Goal: Task Accomplishment & Management: Use online tool/utility

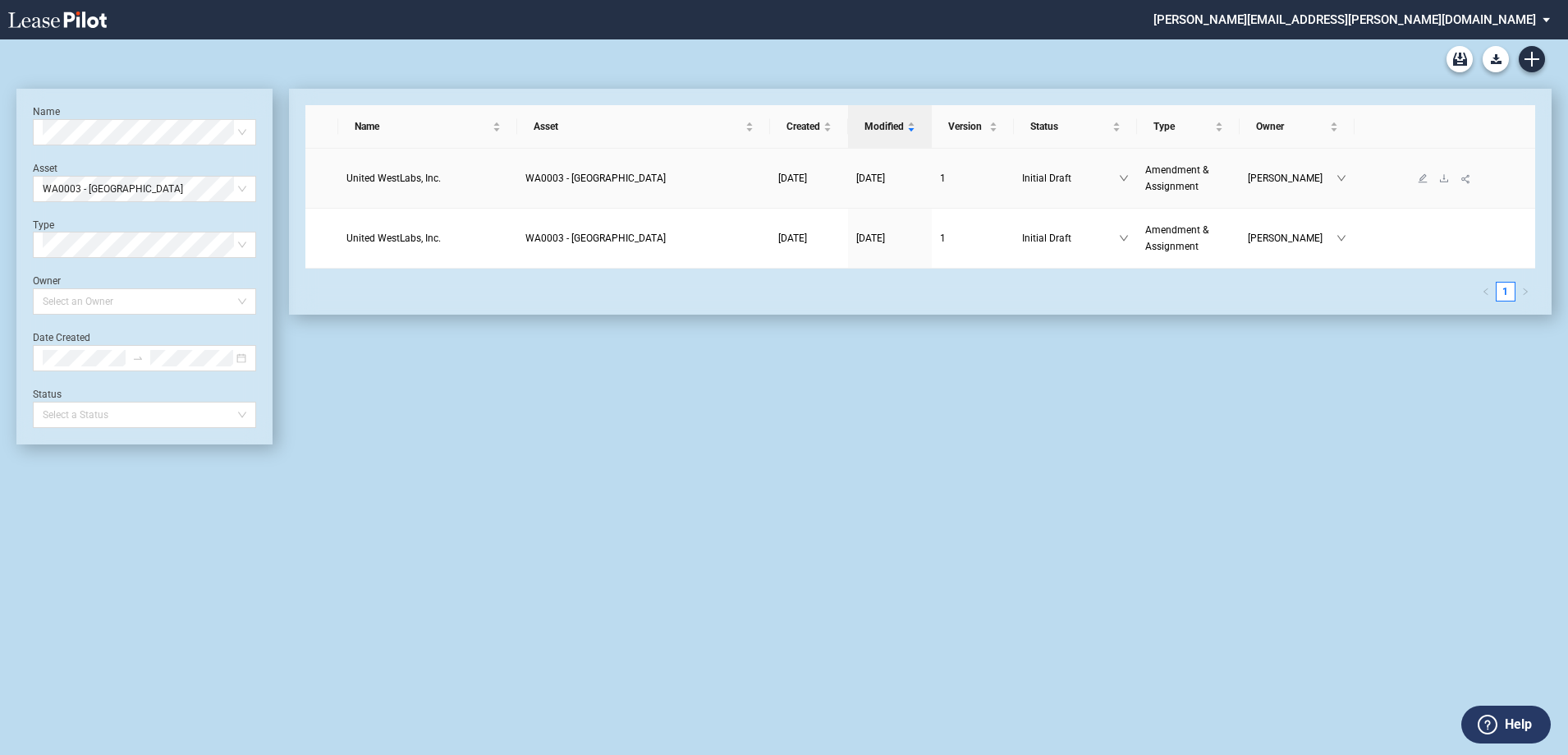
click at [657, 173] on span "WA0003 - [GEOGRAPHIC_DATA]" at bounding box center [596, 178] width 141 height 11
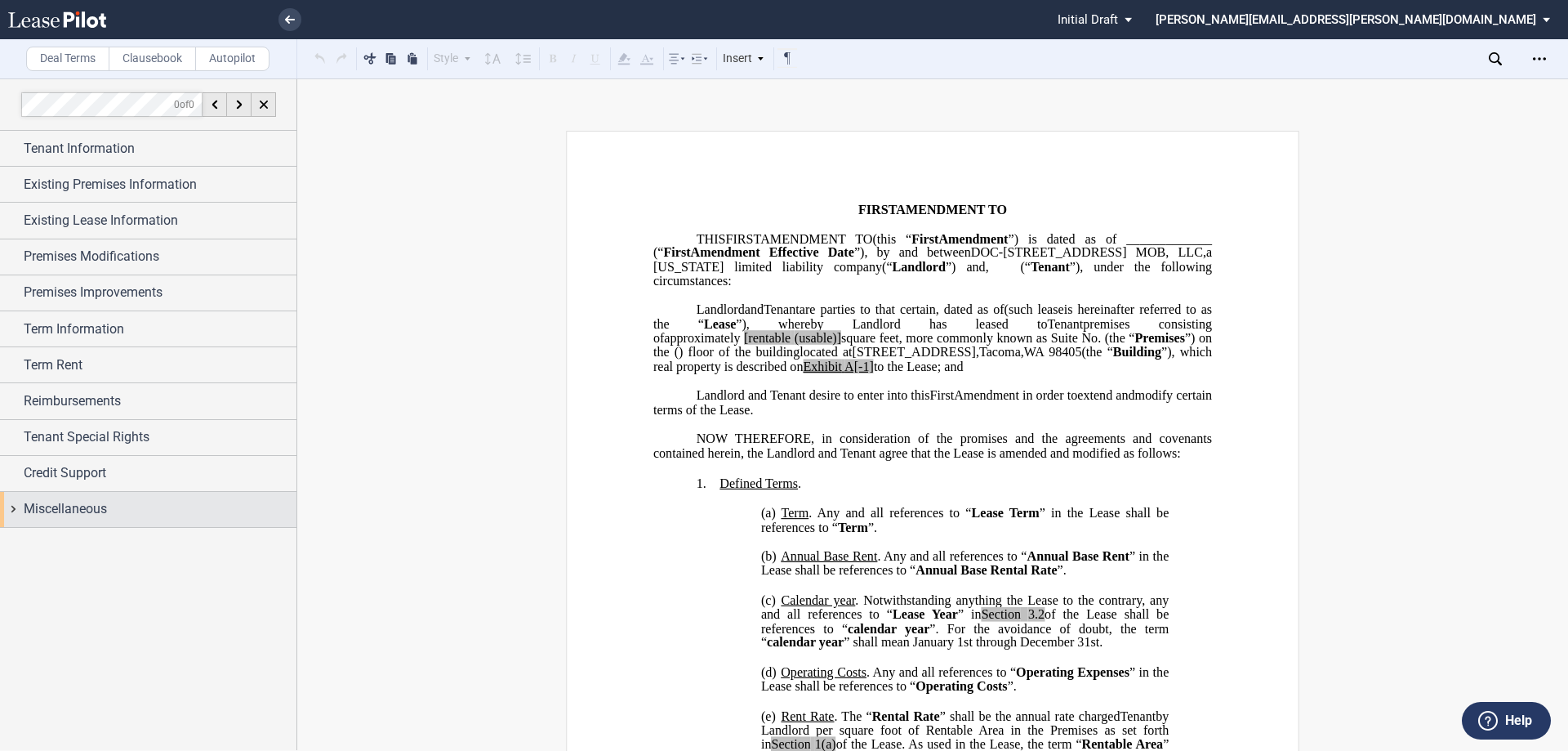
click at [47, 512] on span "Miscellaneous" at bounding box center [65, 509] width 83 height 20
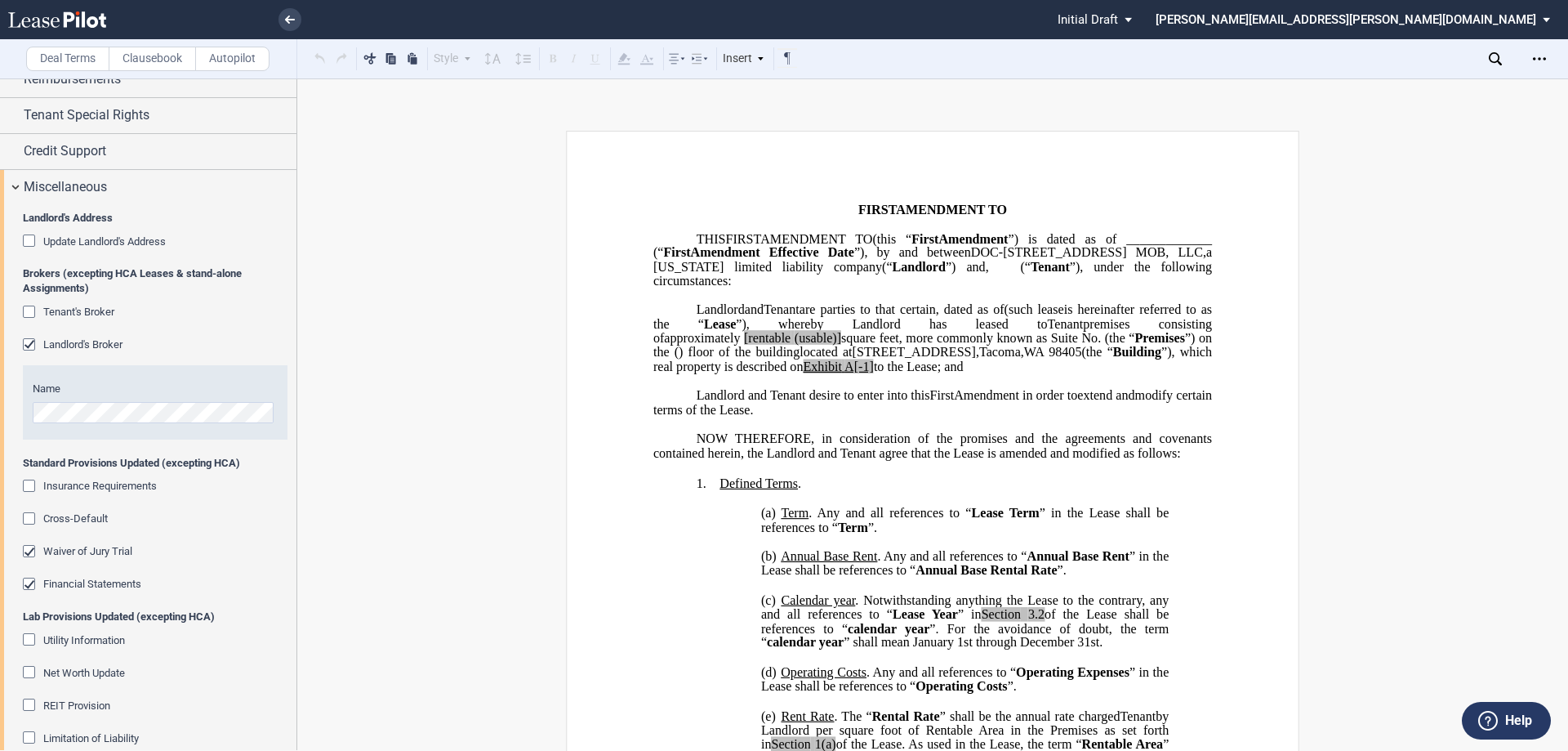
scroll to position [278, 0]
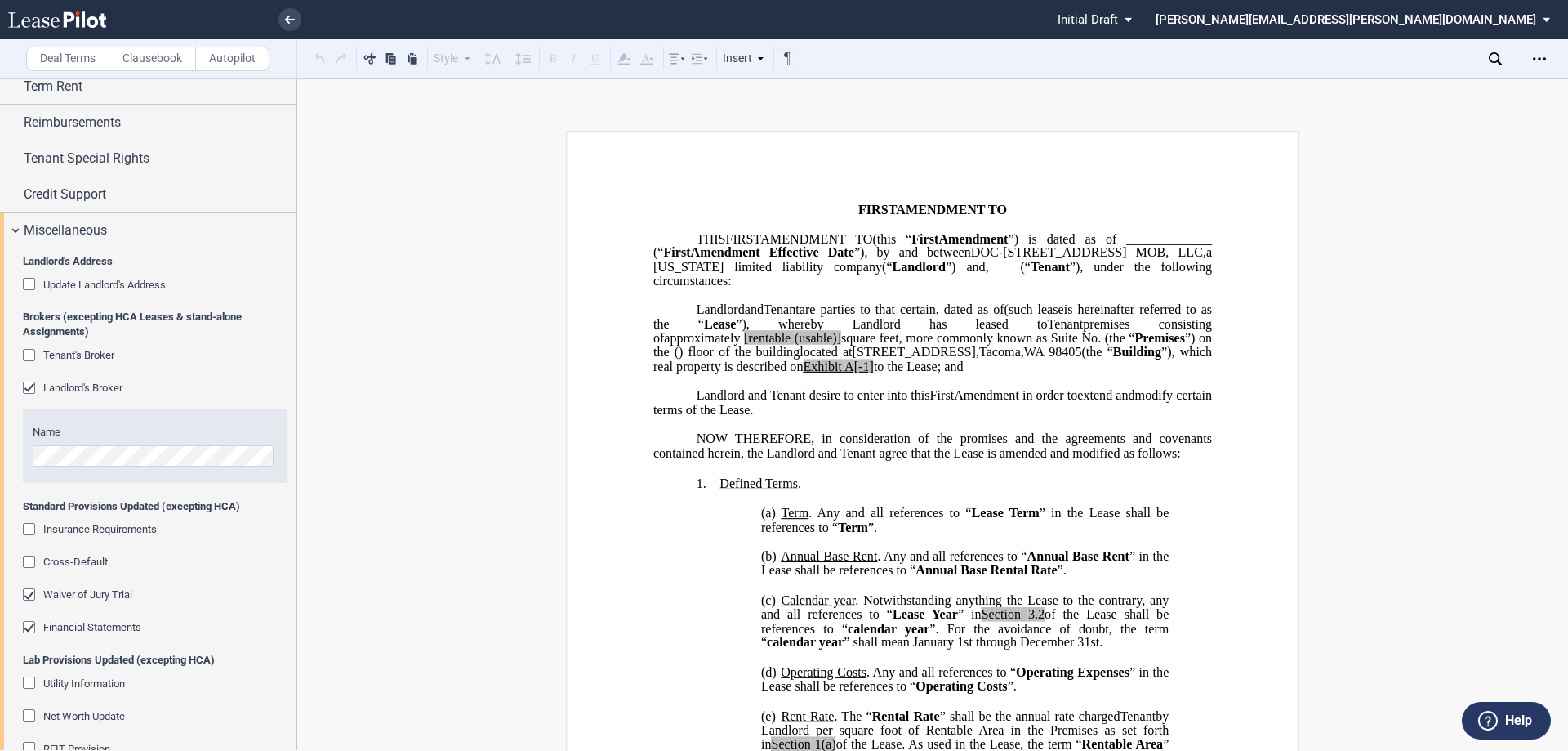
click at [29, 595] on div "Waiver of Jury Trial" at bounding box center [30, 596] width 17 height 17
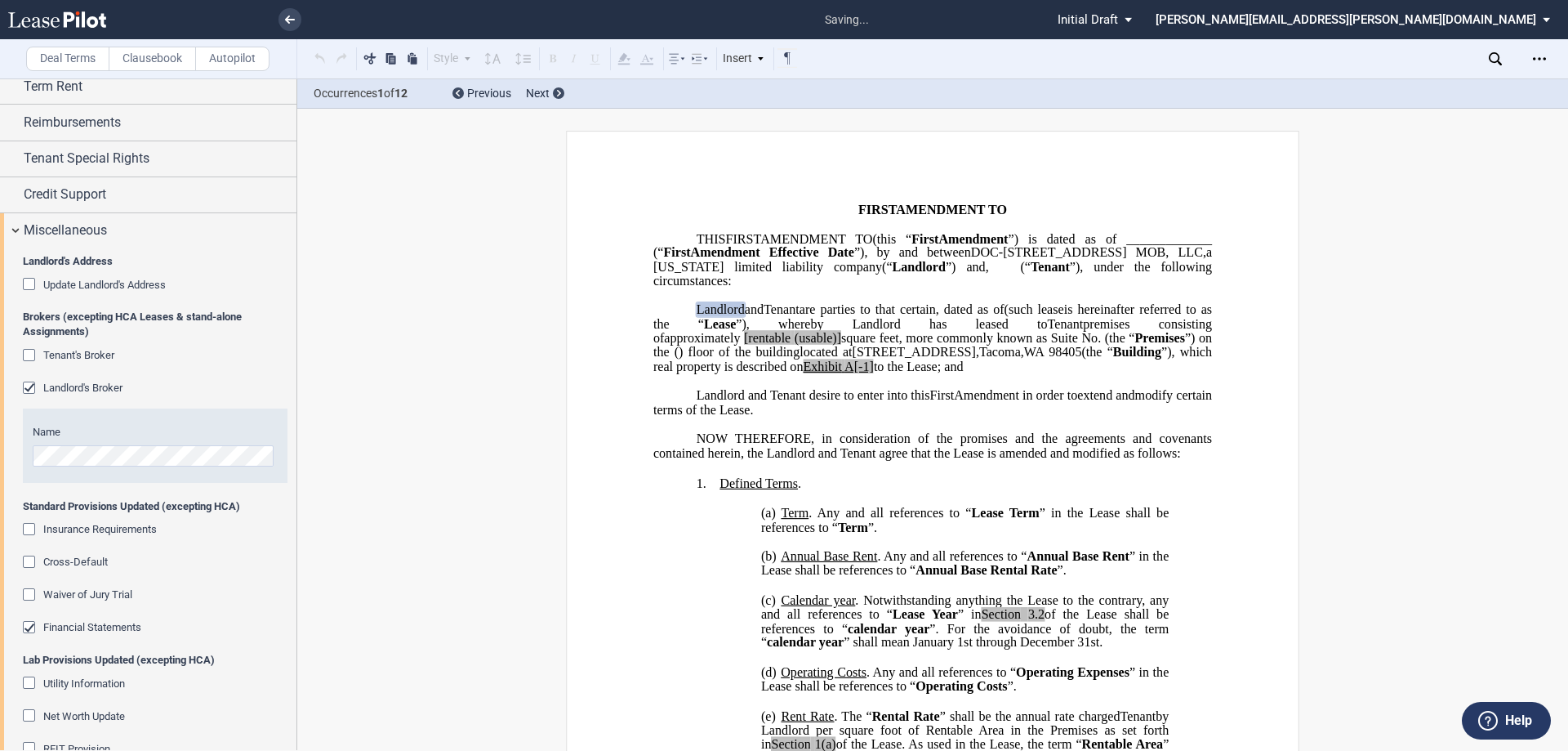
click at [22, 630] on div "Landlord's Address Update Landlord's Address Lab Landlord Address OM Landlord A…" at bounding box center [148, 620] width 297 height 746
click at [23, 629] on div "Financial Statements" at bounding box center [30, 629] width 17 height 17
click at [9, 234] on div "Miscellaneous" at bounding box center [148, 231] width 297 height 35
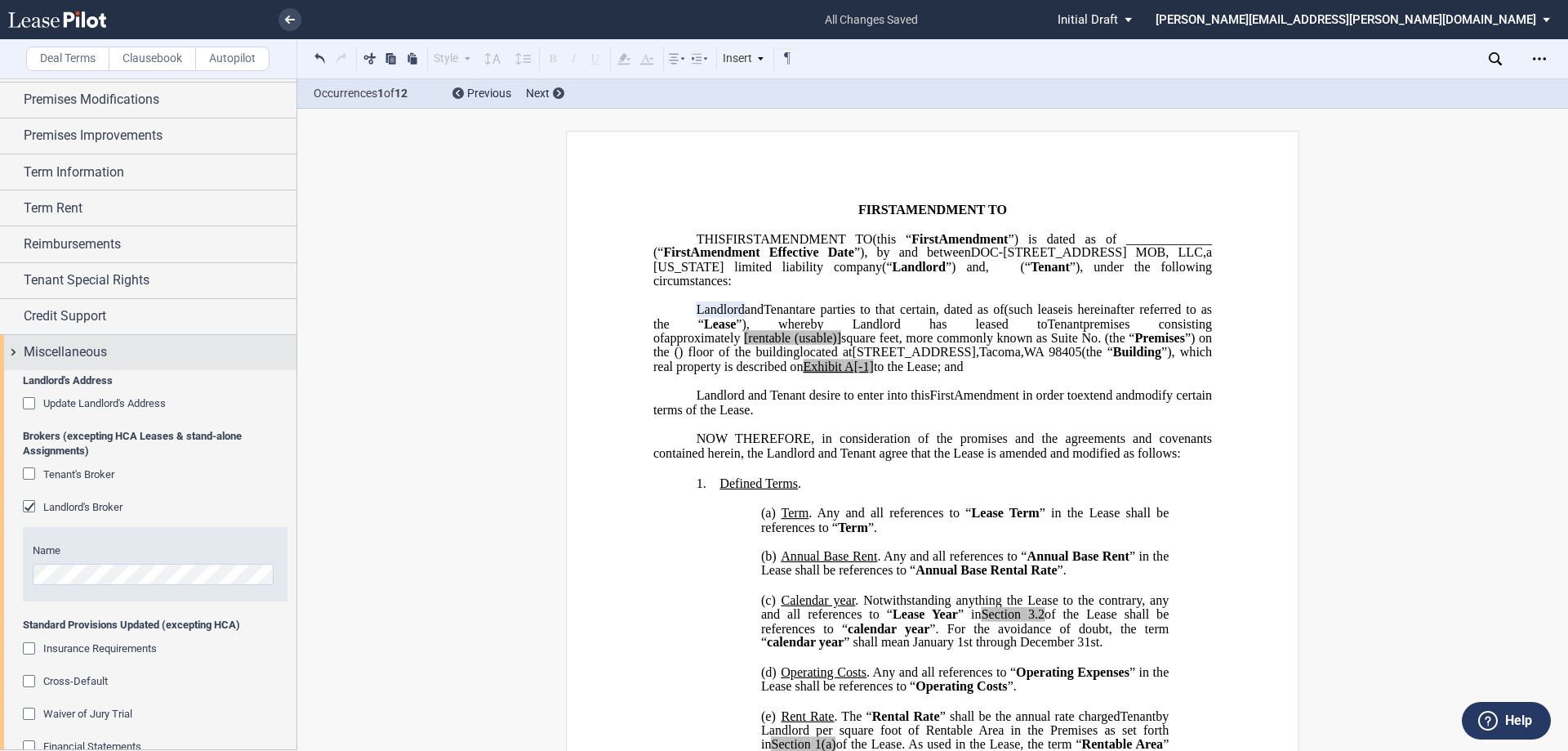
scroll to position [0, 0]
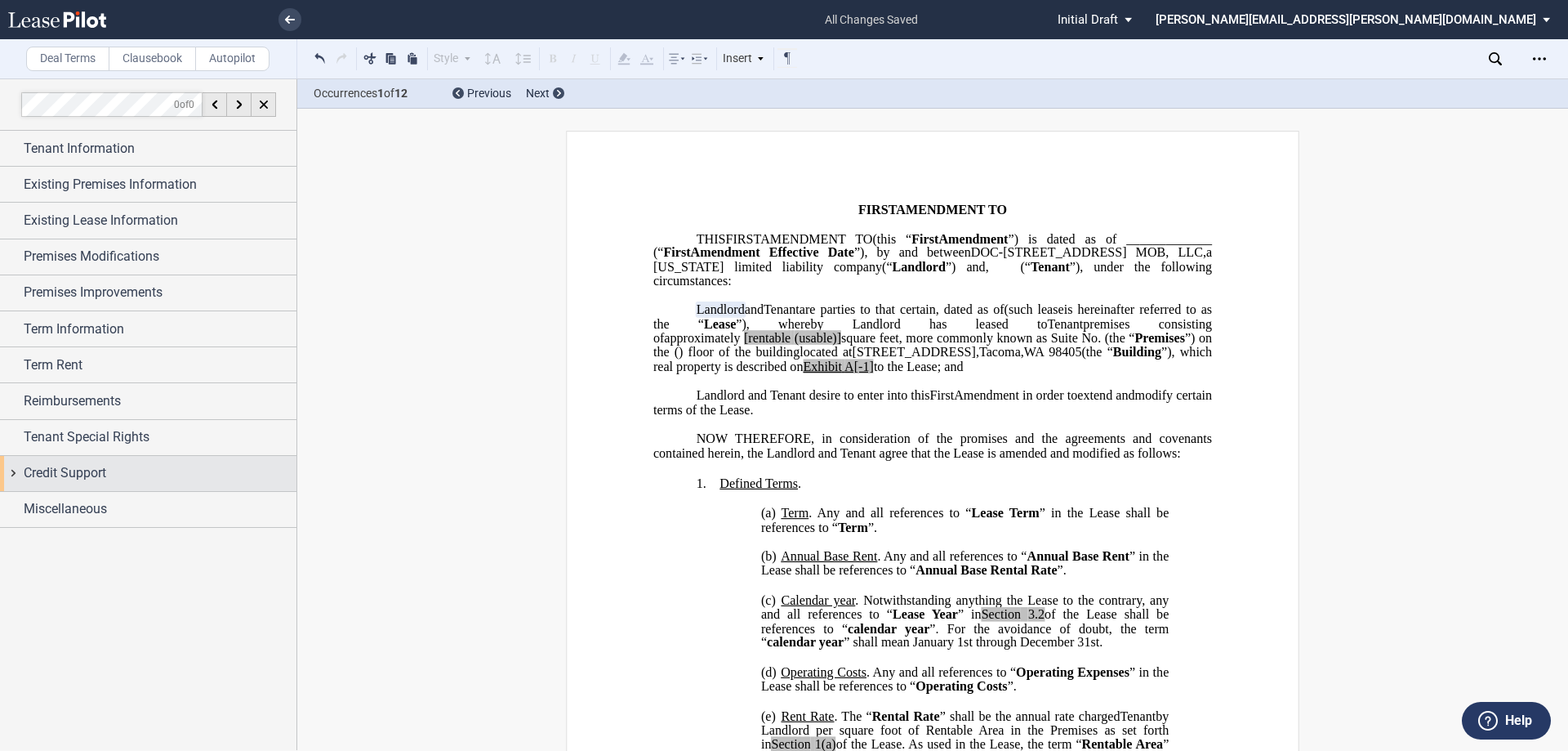
click at [18, 473] on div "Credit Support" at bounding box center [148, 473] width 297 height 35
click at [17, 466] on div "Credit Support" at bounding box center [148, 473] width 297 height 35
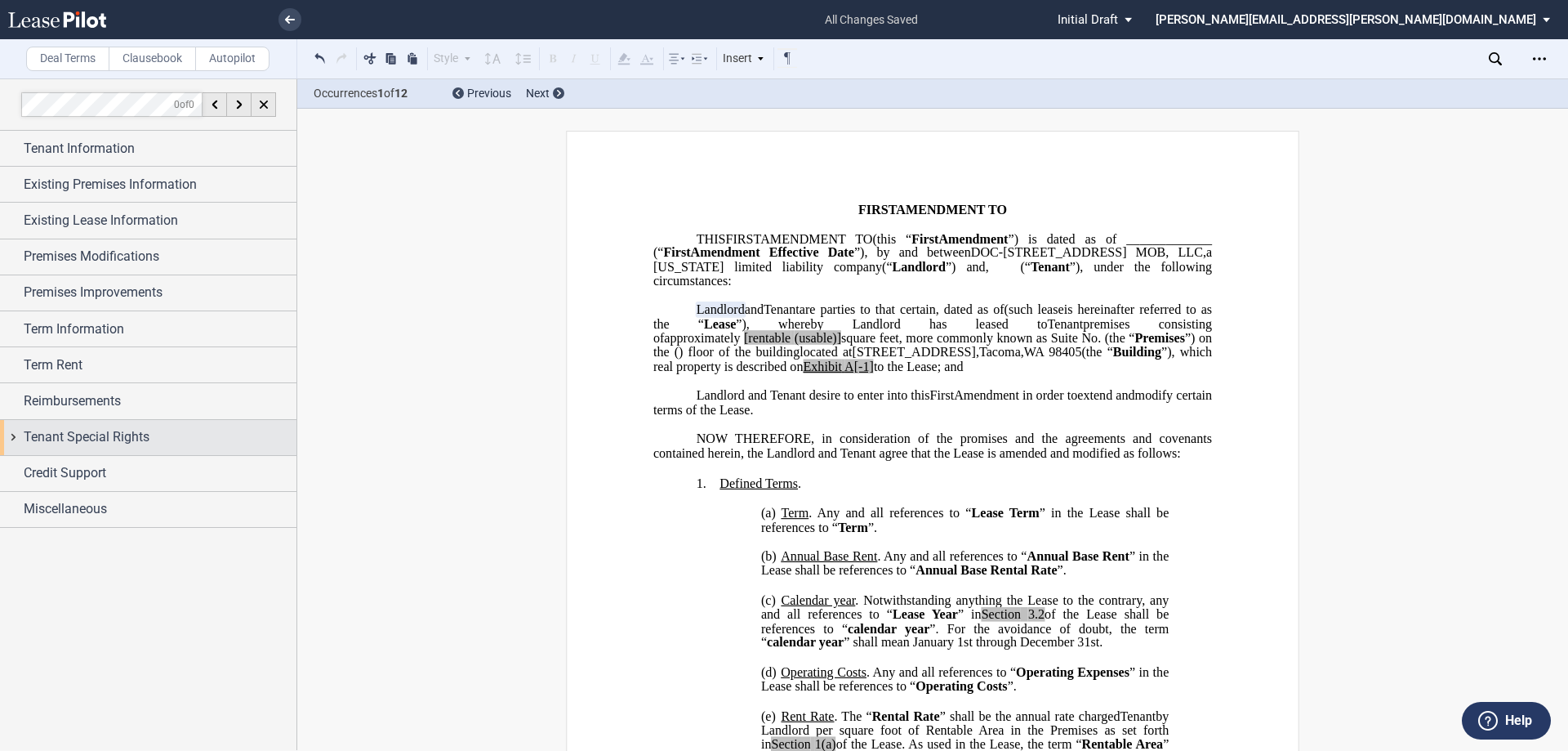
click at [9, 433] on div "Tenant Special Rights" at bounding box center [148, 438] width 297 height 35
click at [13, 433] on div "Tenant Special Rights" at bounding box center [148, 438] width 297 height 35
click at [17, 399] on div "Reimbursements" at bounding box center [148, 400] width 297 height 35
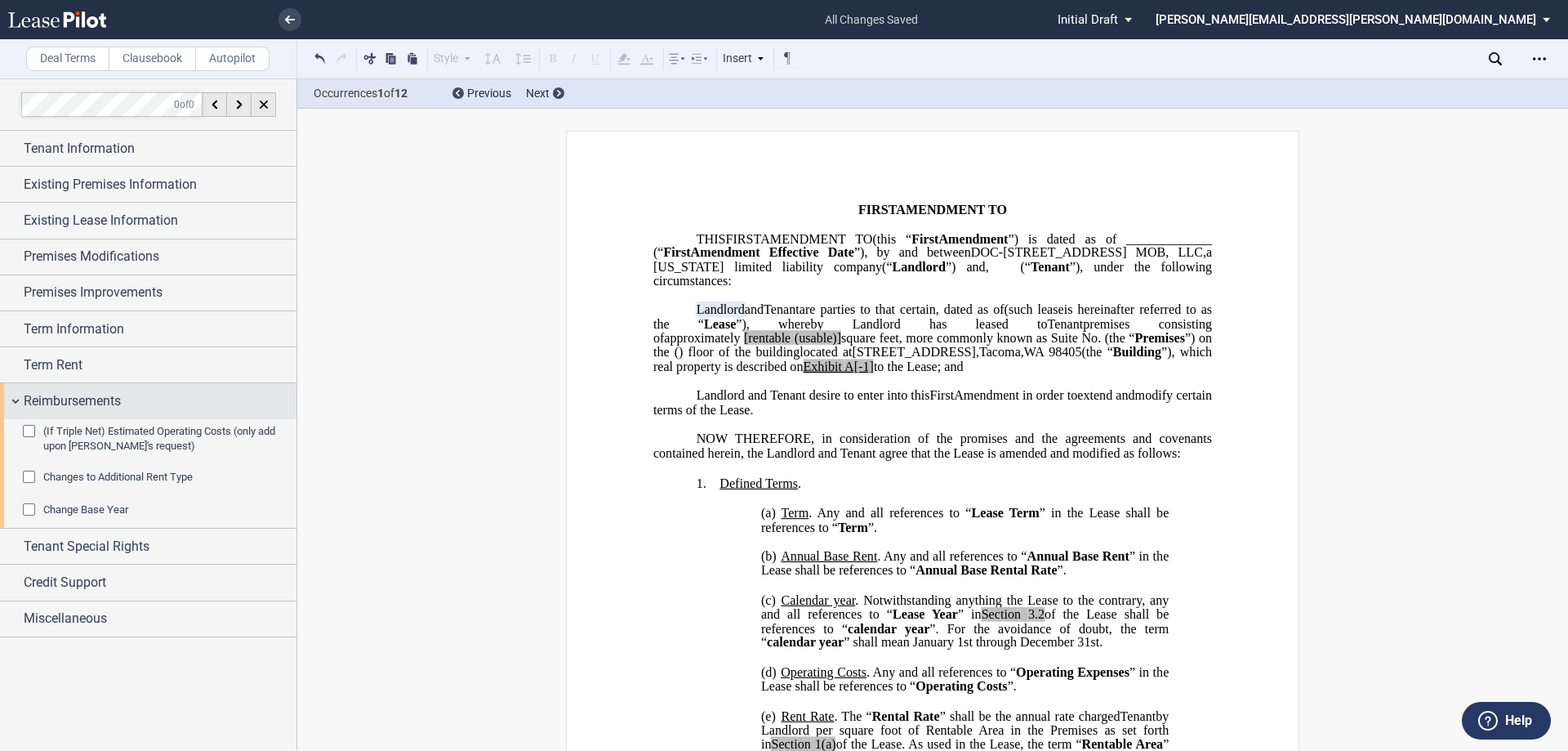
click at [17, 399] on div "Reimbursements" at bounding box center [148, 400] width 297 height 35
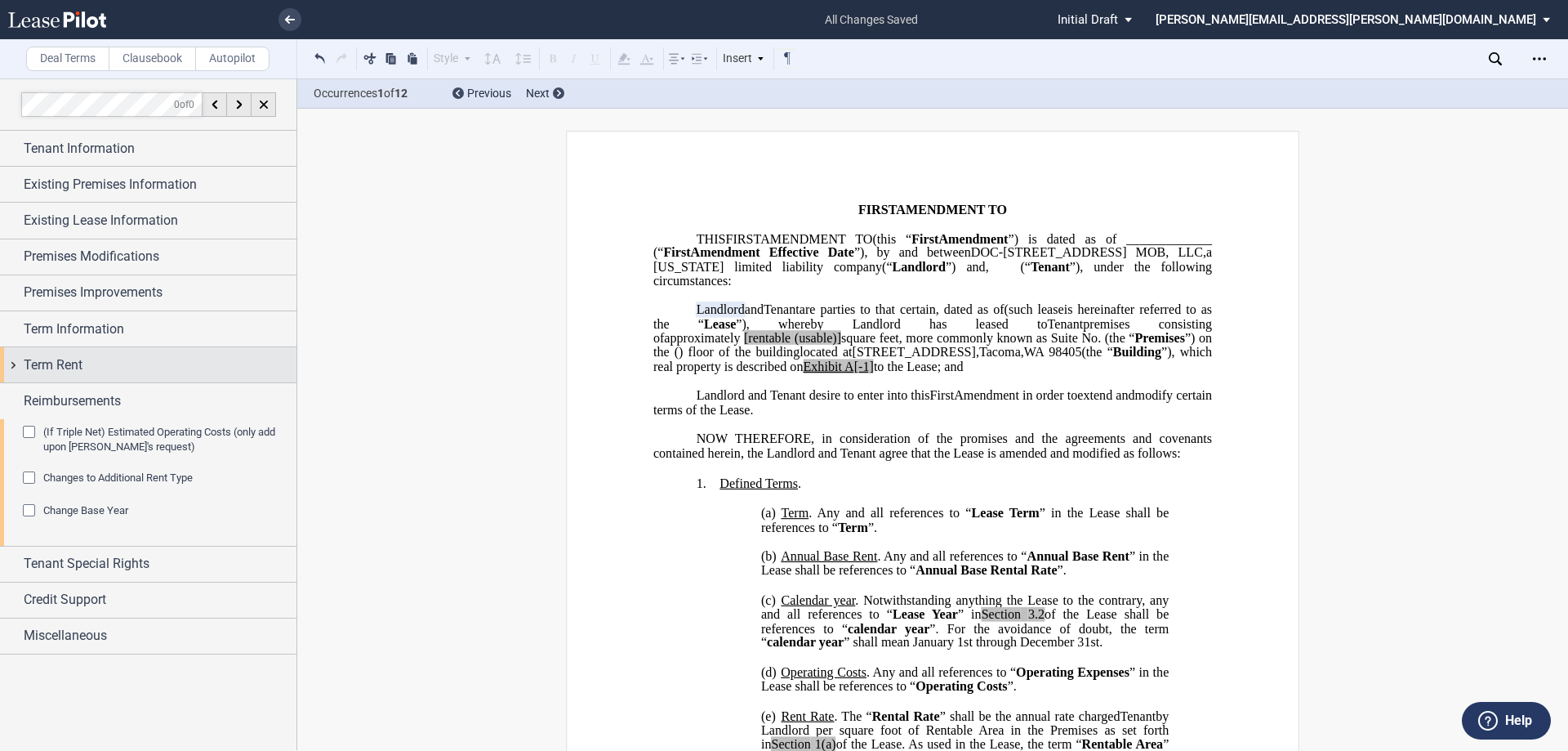
click at [14, 366] on div "Term Rent" at bounding box center [148, 365] width 297 height 35
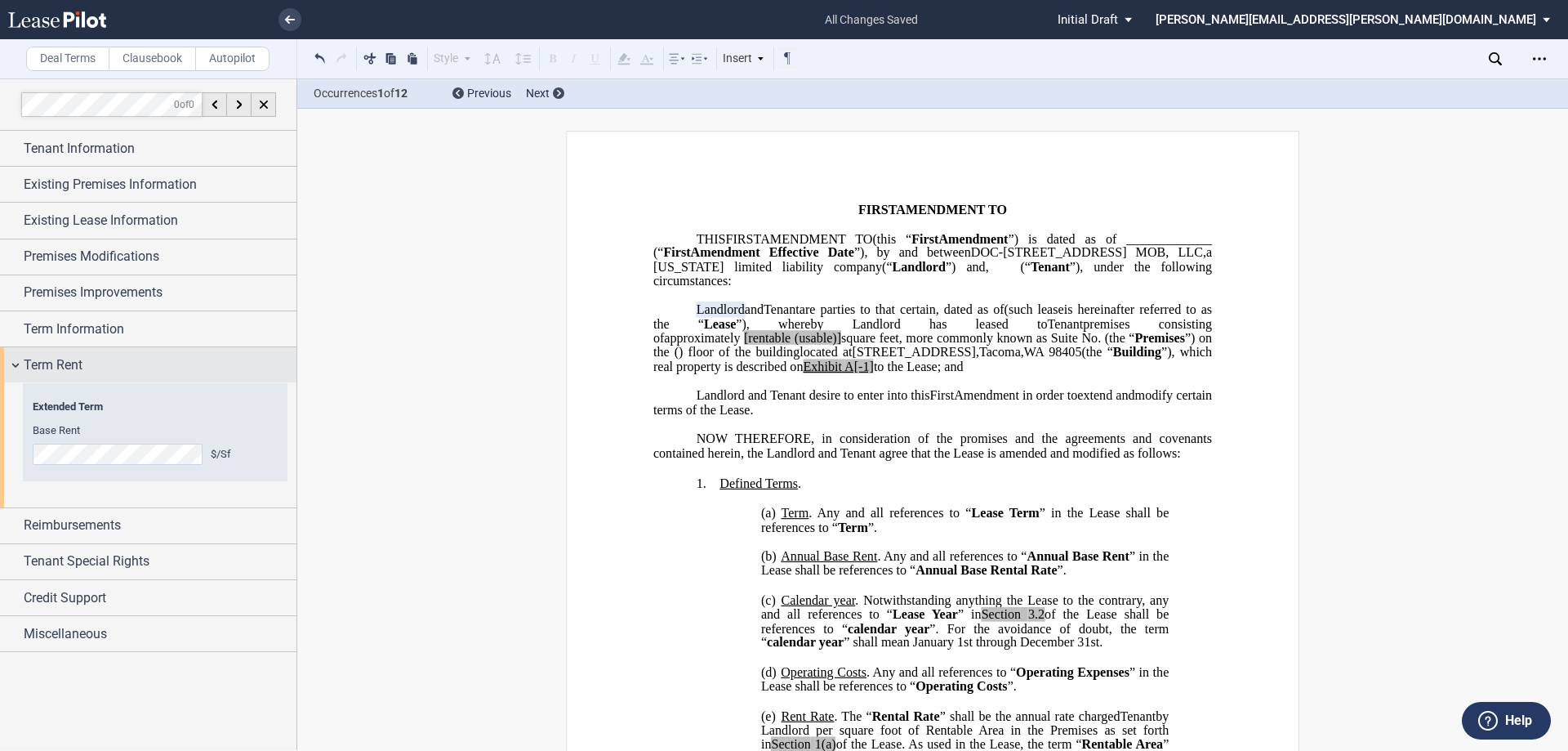
click at [14, 366] on div "Term Rent" at bounding box center [148, 365] width 297 height 35
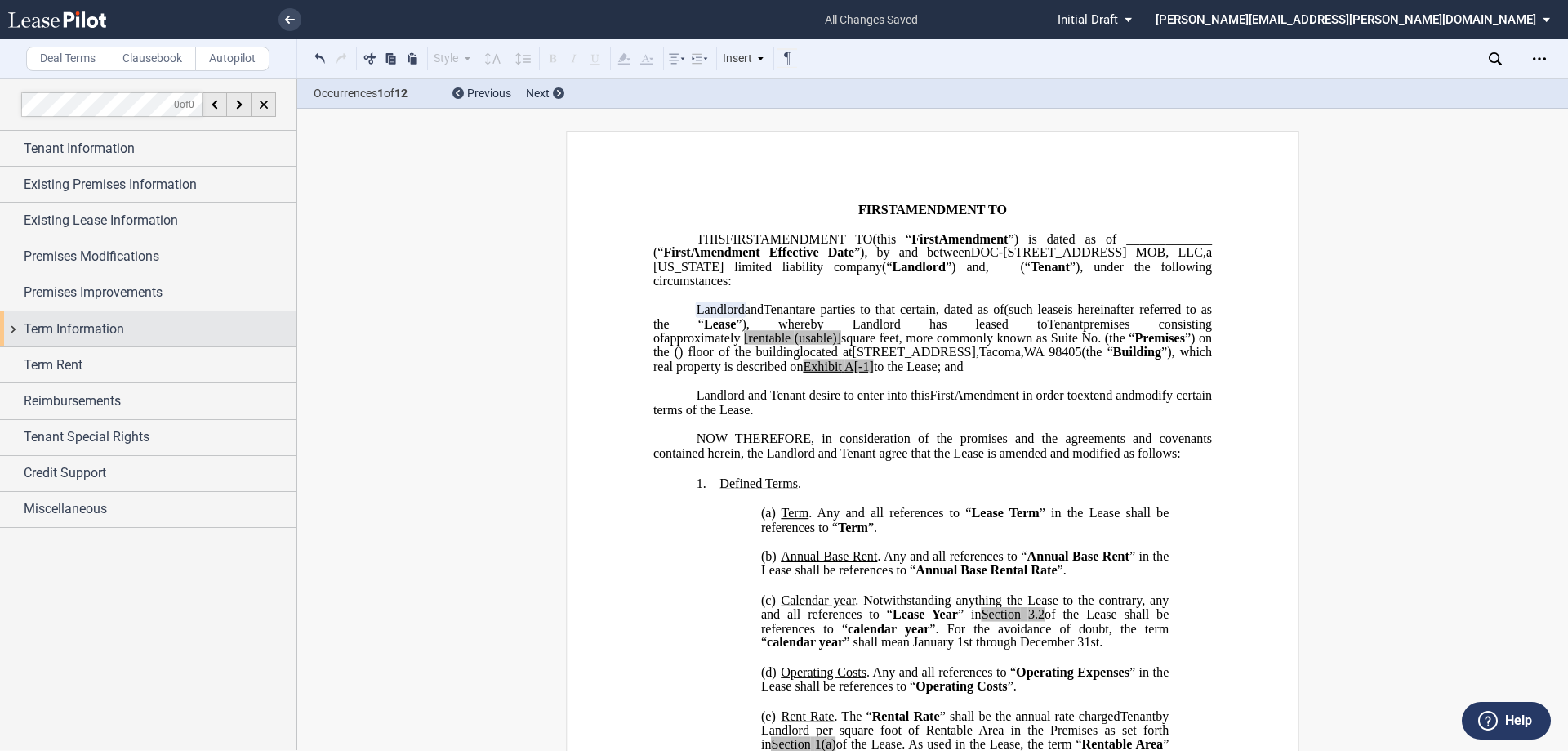
click at [13, 332] on div "Term Information" at bounding box center [148, 329] width 297 height 35
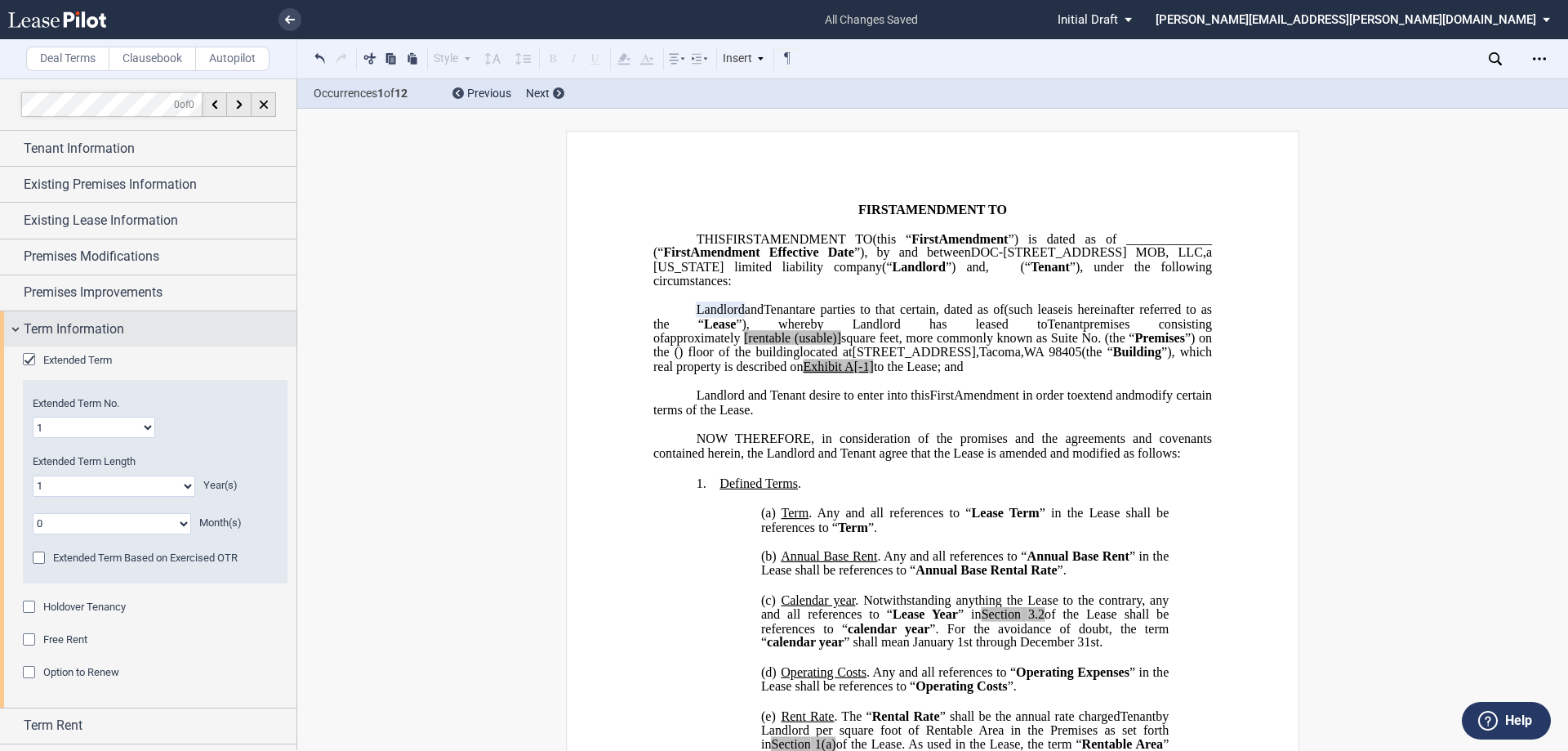
click at [13, 332] on div "Term Information" at bounding box center [148, 329] width 297 height 35
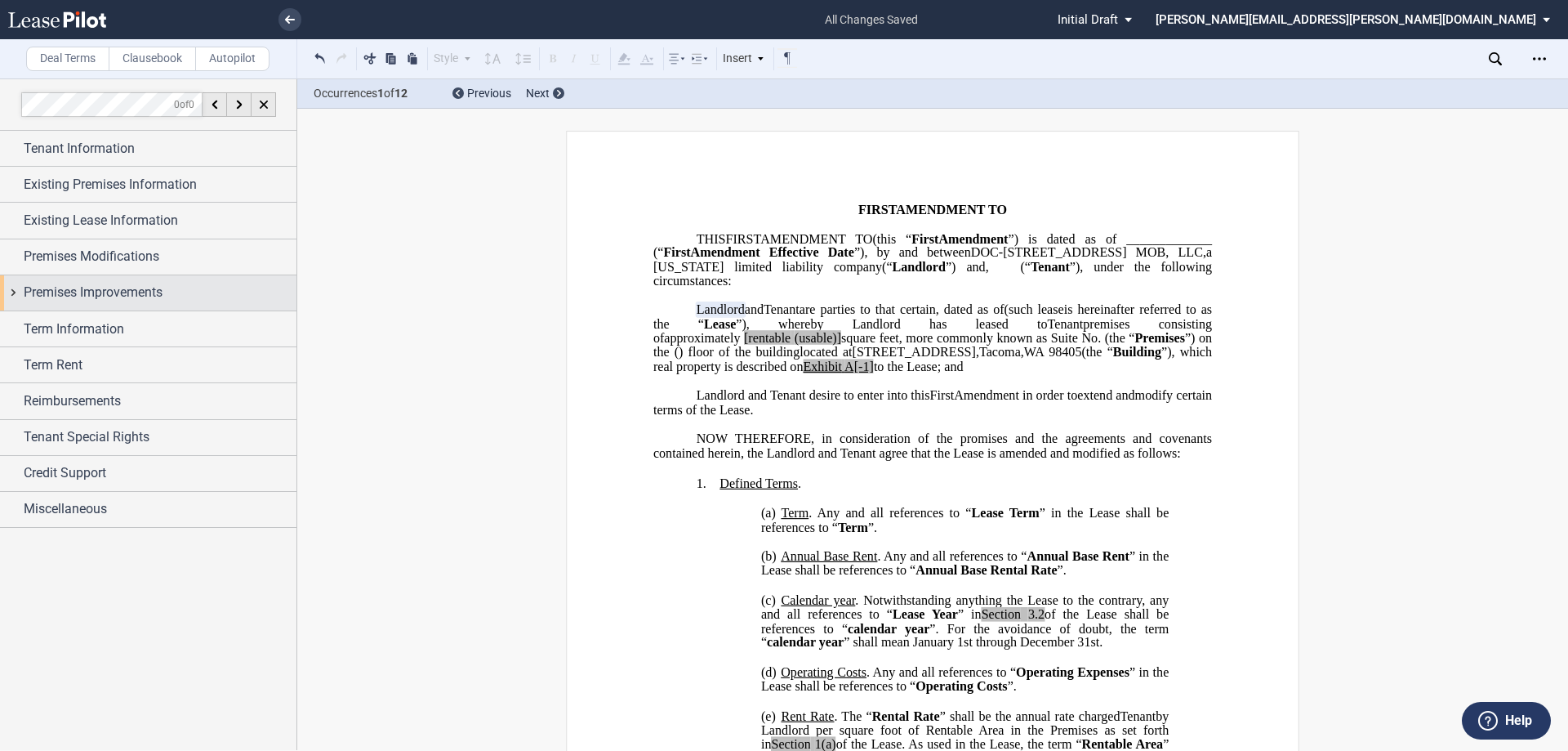
click at [17, 292] on div "Premises Improvements" at bounding box center [148, 292] width 297 height 35
click at [17, 258] on div "Premises Modifications" at bounding box center [148, 257] width 297 height 35
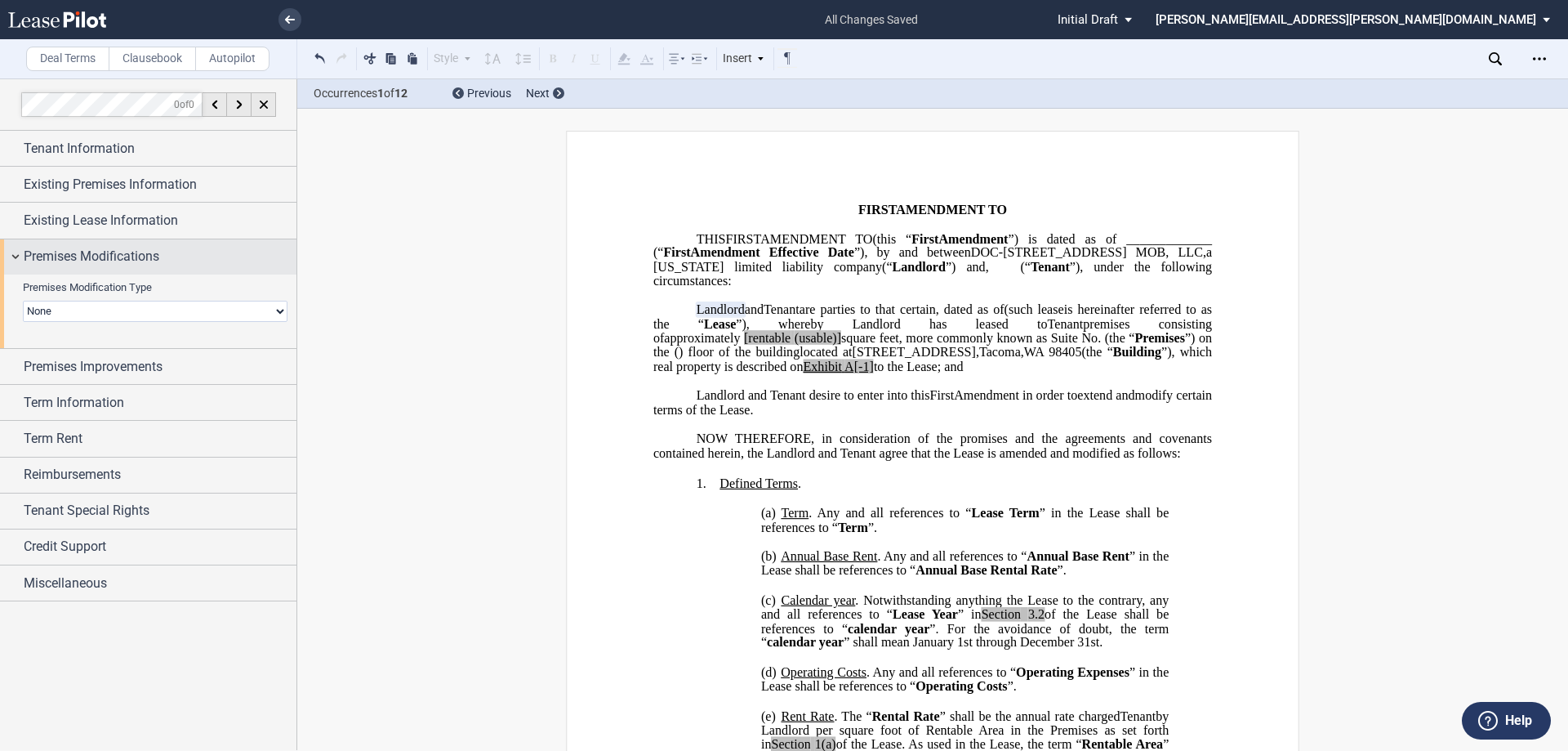
click at [17, 257] on div "Premises Modifications" at bounding box center [148, 257] width 297 height 35
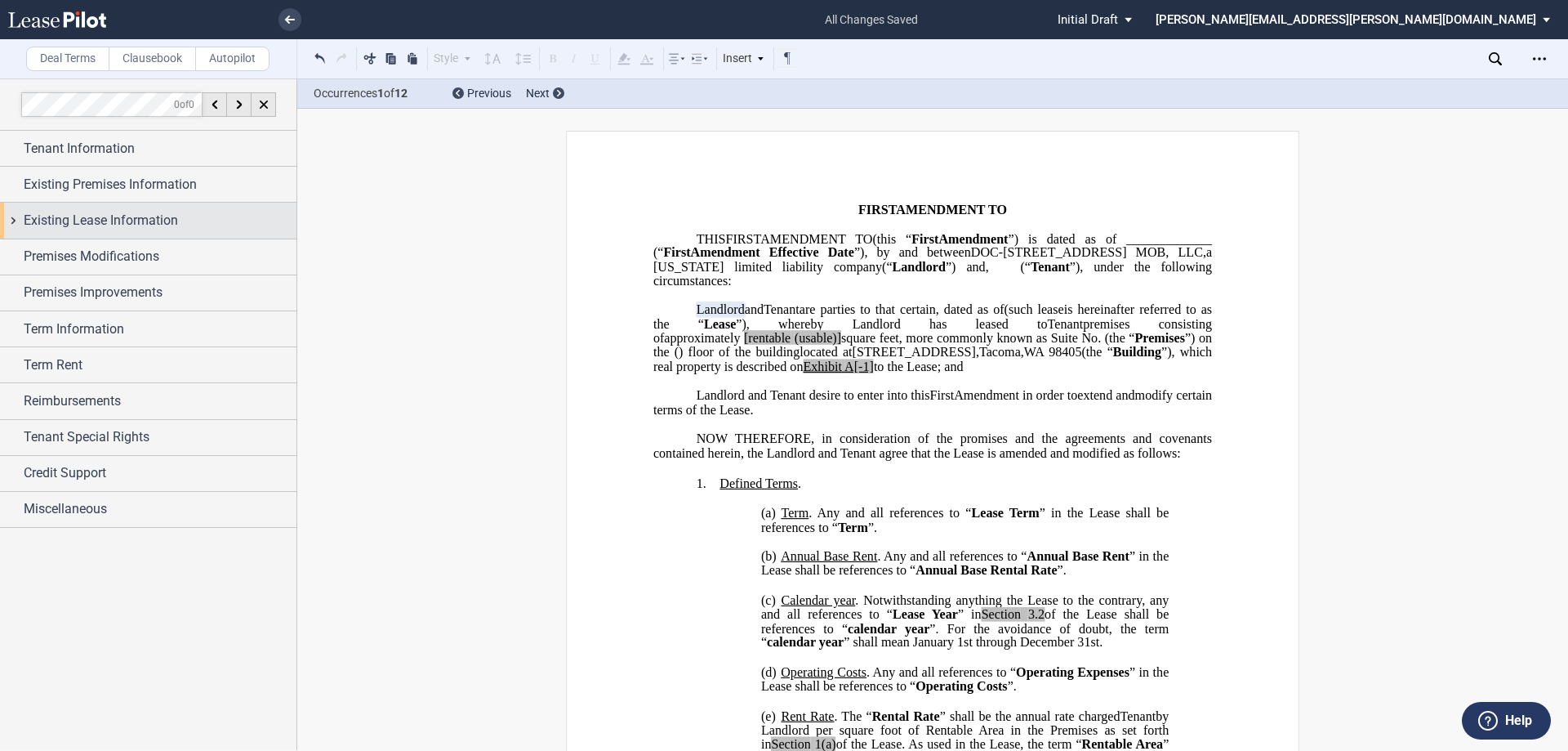
click at [16, 213] on div "Existing Lease Information" at bounding box center [148, 220] width 297 height 35
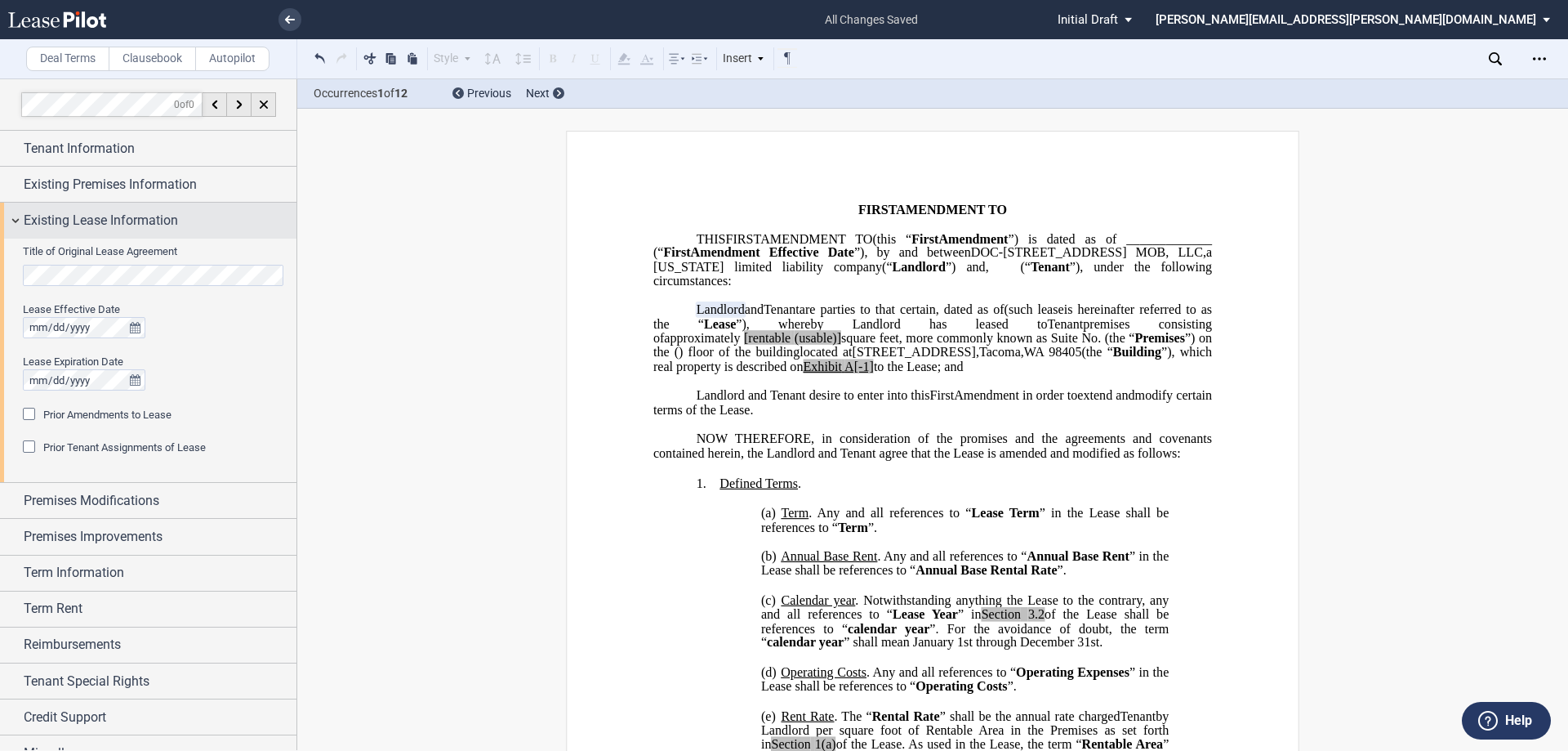
click at [16, 213] on div "Existing Lease Information" at bounding box center [148, 220] width 297 height 35
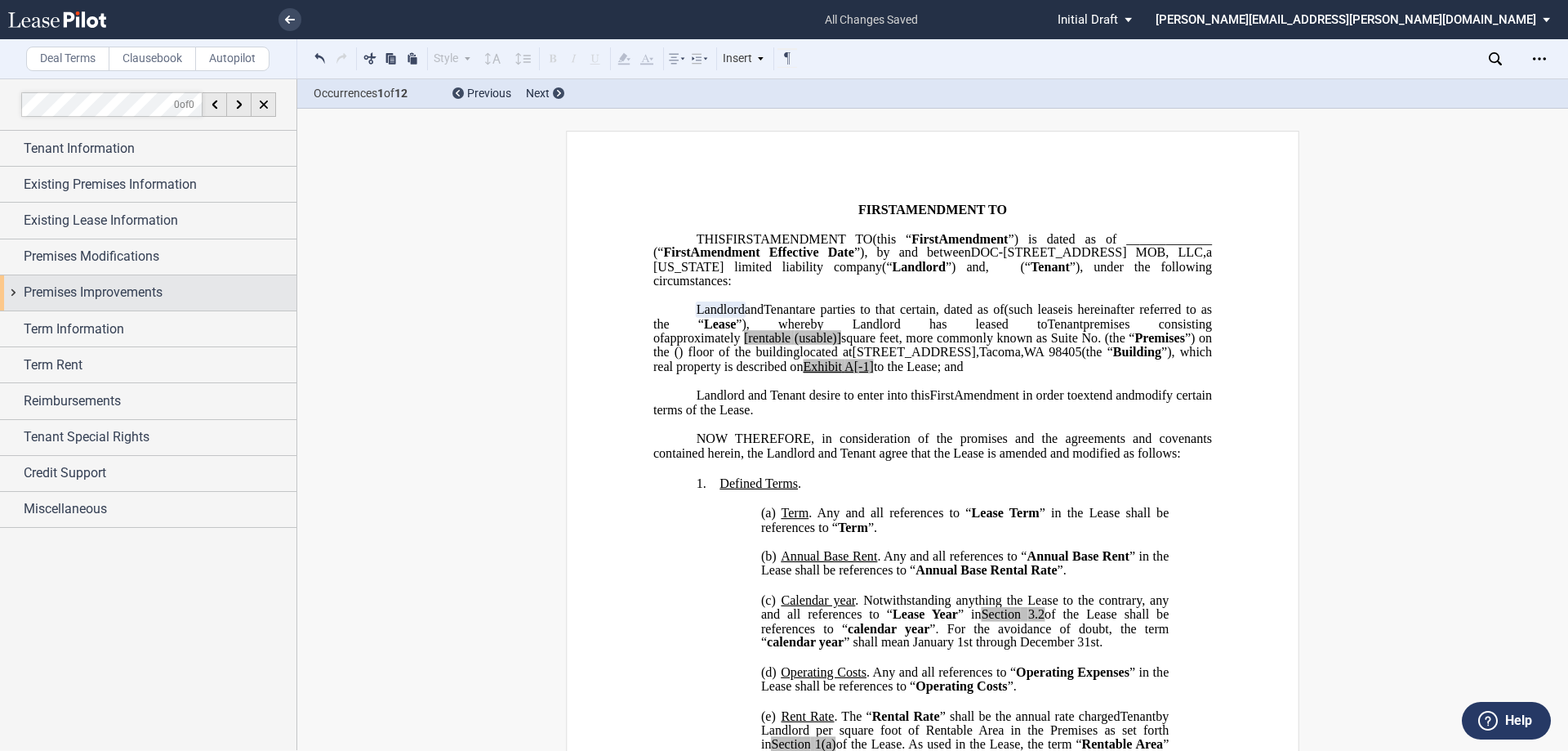
click at [19, 293] on div "Premises Improvements" at bounding box center [148, 292] width 297 height 35
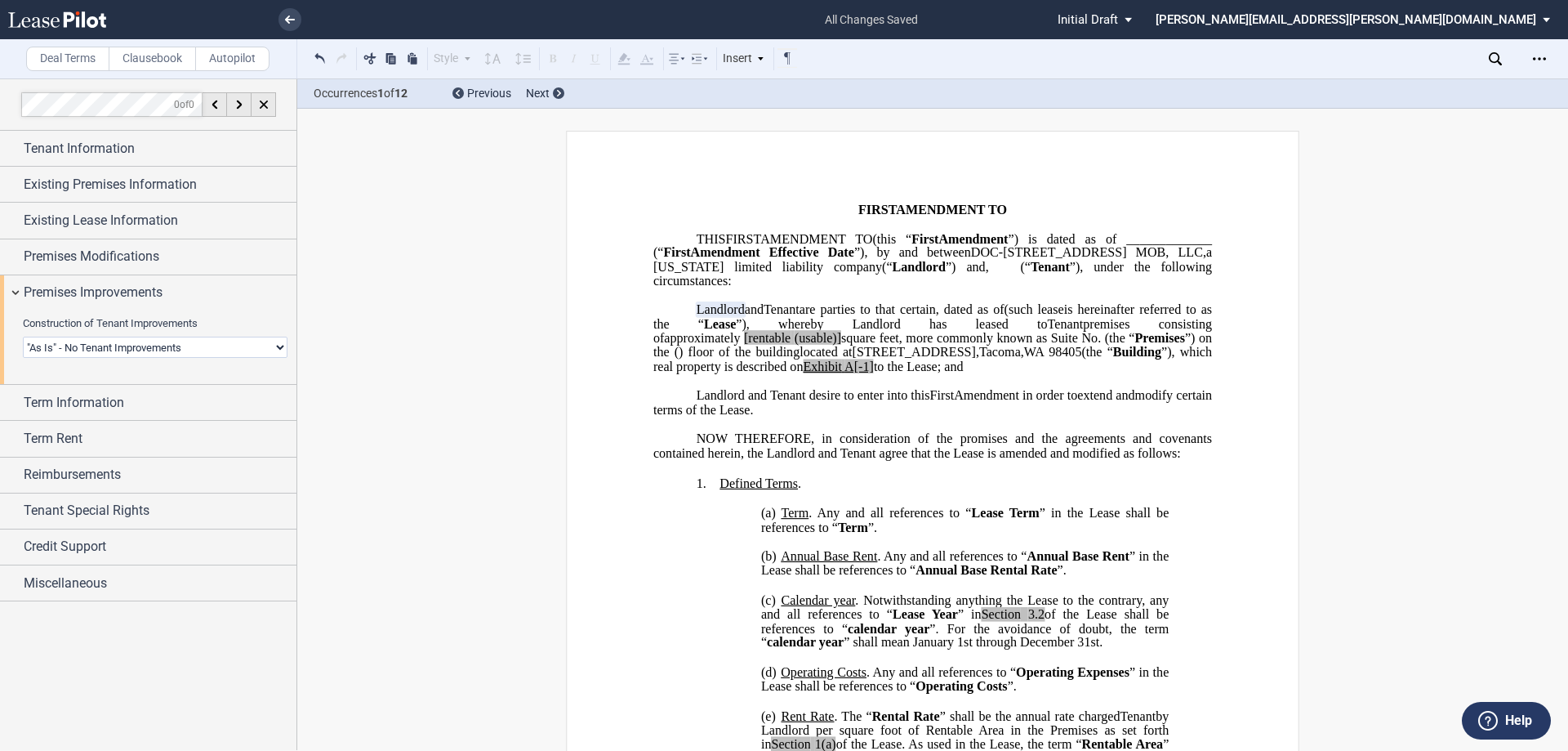
click at [99, 343] on select "Landlord Constructs Tenant Improvements Tenant Constructs Tenant Improvements "…" at bounding box center [155, 347] width 264 height 21
select select "landlord"
click at [23, 337] on select "Landlord Constructs Tenant Improvements Tenant Constructs Tenant Improvements "…" at bounding box center [155, 347] width 264 height 21
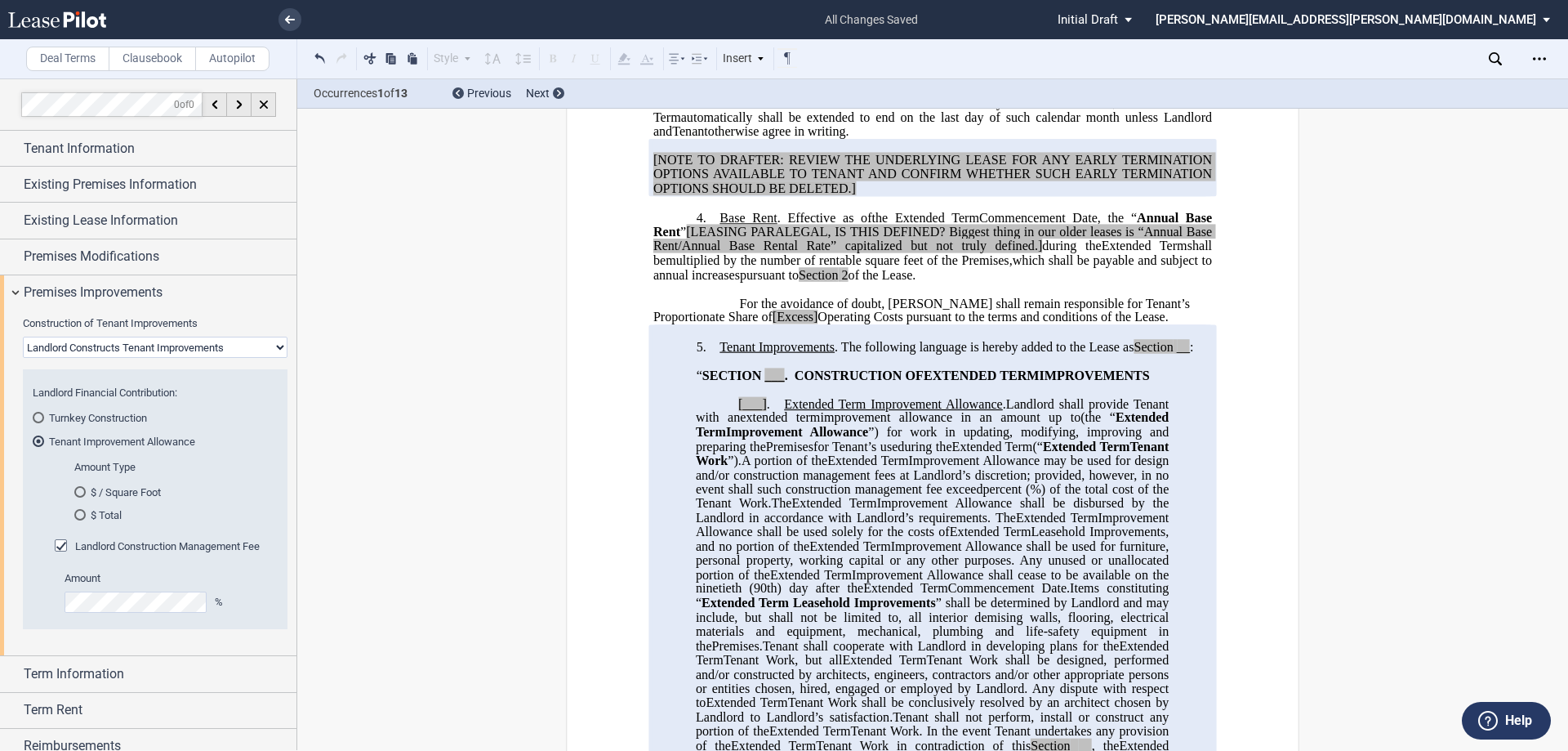
scroll to position [981, 0]
